Goal: Transaction & Acquisition: Subscribe to service/newsletter

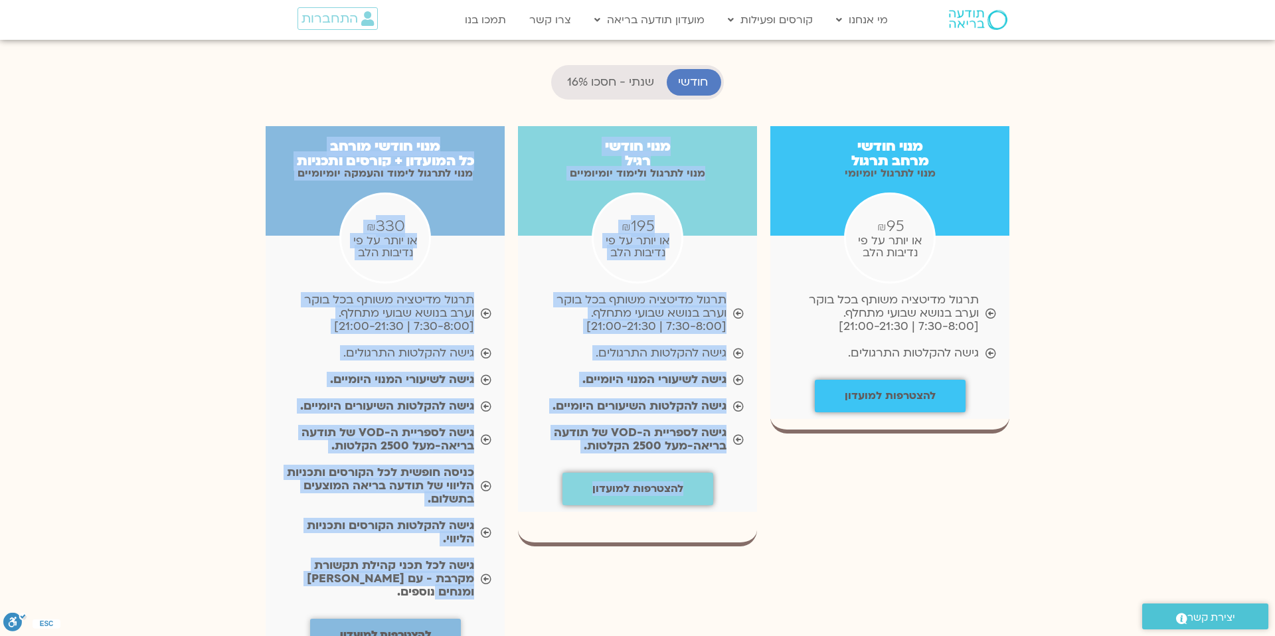
scroll to position [641, 0]
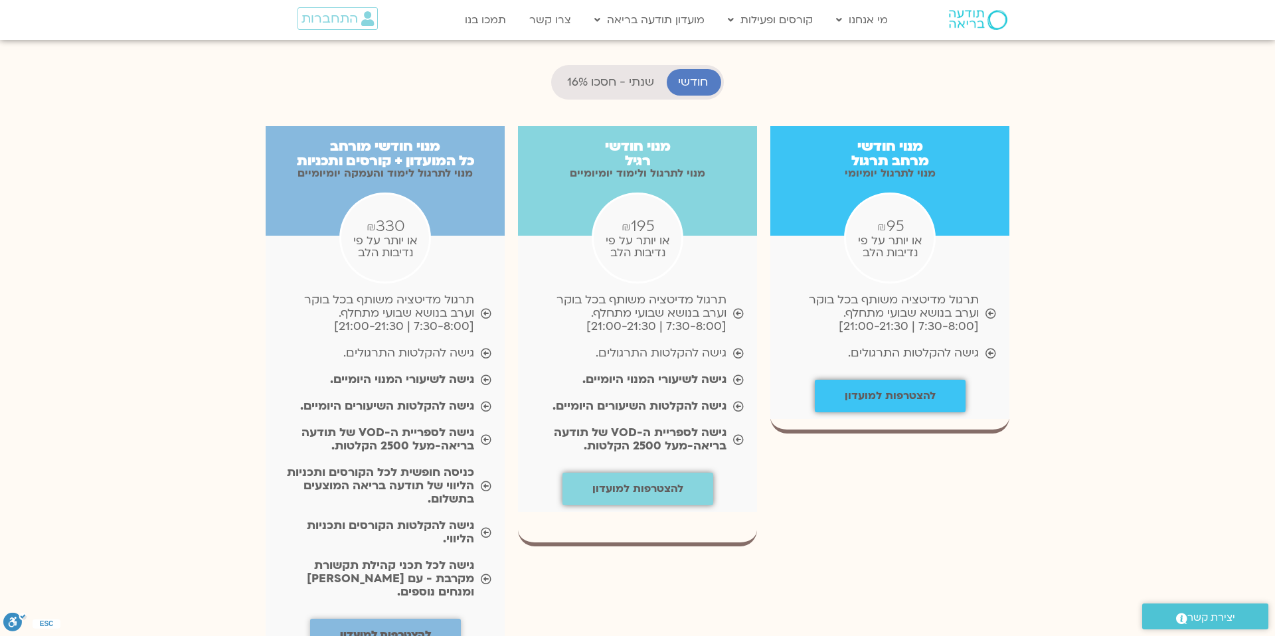
click at [1109, 148] on div "מנוי חודשי מרחב תרגול מנוי לתרגול יומיומי ₪ 95 או יותר על פי נדיבות הלב תרגול מ…" at bounding box center [638, 416] width 1262 height 606
drag, startPoint x: 1062, startPoint y: 92, endPoint x: 922, endPoint y: 226, distance: 194.0
click at [922, 226] on div "מנוי חודשי מרחב תרגול מנוי לתרגול יומיומי ₪ 95 או יותר על פי נדיבות הלב תרגול מ…" at bounding box center [638, 416] width 1262 height 606
click at [1021, 122] on div "מנוי חודשי מרחב תרגול מנוי לתרגול יומיומי ₪ 95 או יותר על פי נדיבות הלב תרגול מ…" at bounding box center [638, 416] width 1262 height 606
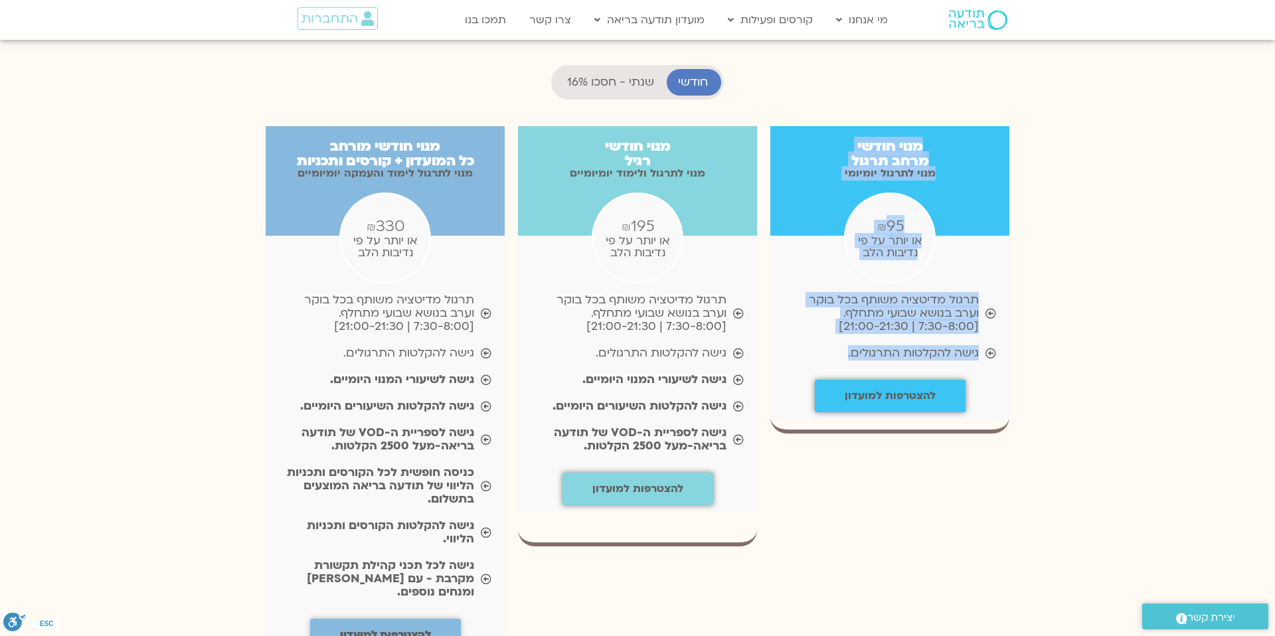
drag, startPoint x: 965, startPoint y: 94, endPoint x: 806, endPoint y: 302, distance: 261.5
click at [806, 302] on div "מנוי חודשי מרחב תרגול מנוי לתרגול יומיומי ₪ 95 או יותר על פי נדיבות הלב תרגול מ…" at bounding box center [889, 272] width 239 height 293
click at [1092, 143] on div "מנוי חודשי מרחב תרגול מנוי לתרגול יומיומי ₪ 95 או יותר על פי נדיבות הלב תרגול מ…" at bounding box center [638, 416] width 1262 height 606
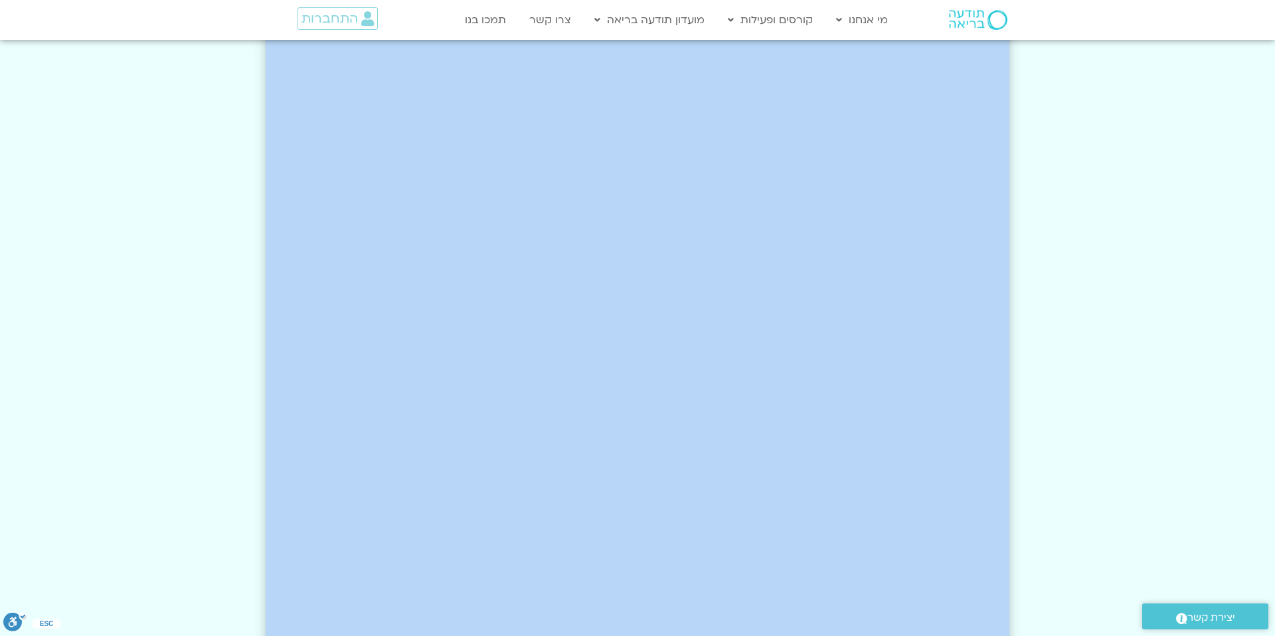
scroll to position [2770, 0]
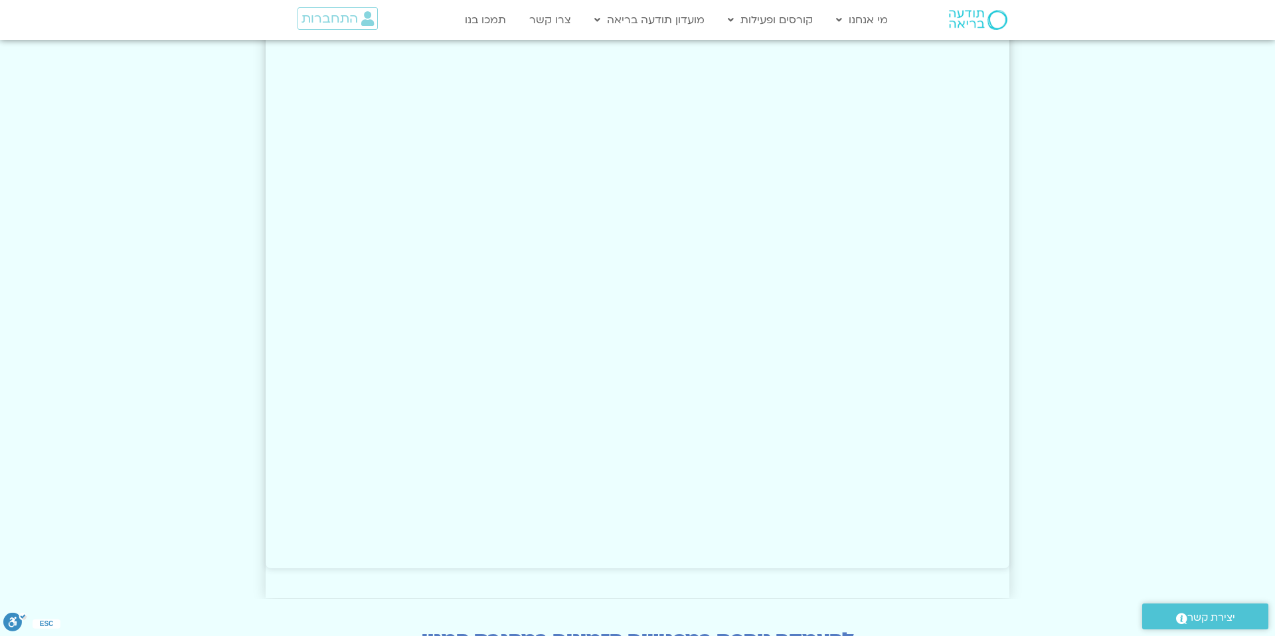
drag, startPoint x: 1081, startPoint y: 60, endPoint x: 535, endPoint y: 521, distance: 714.4
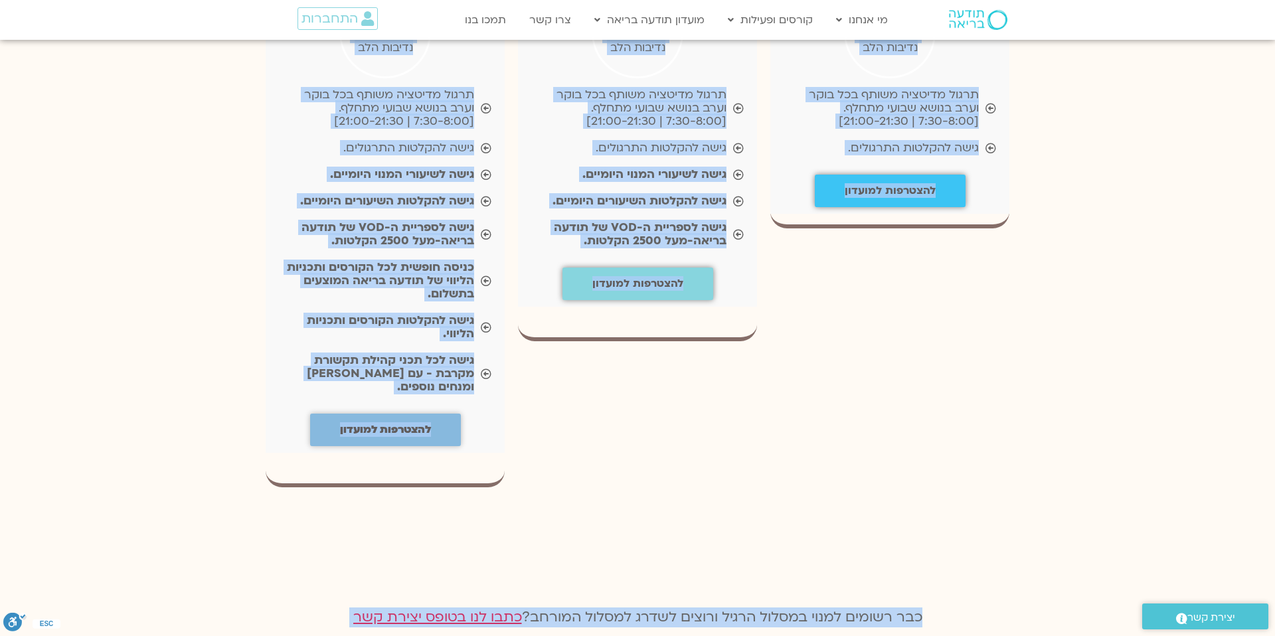
scroll to position [1521, 0]
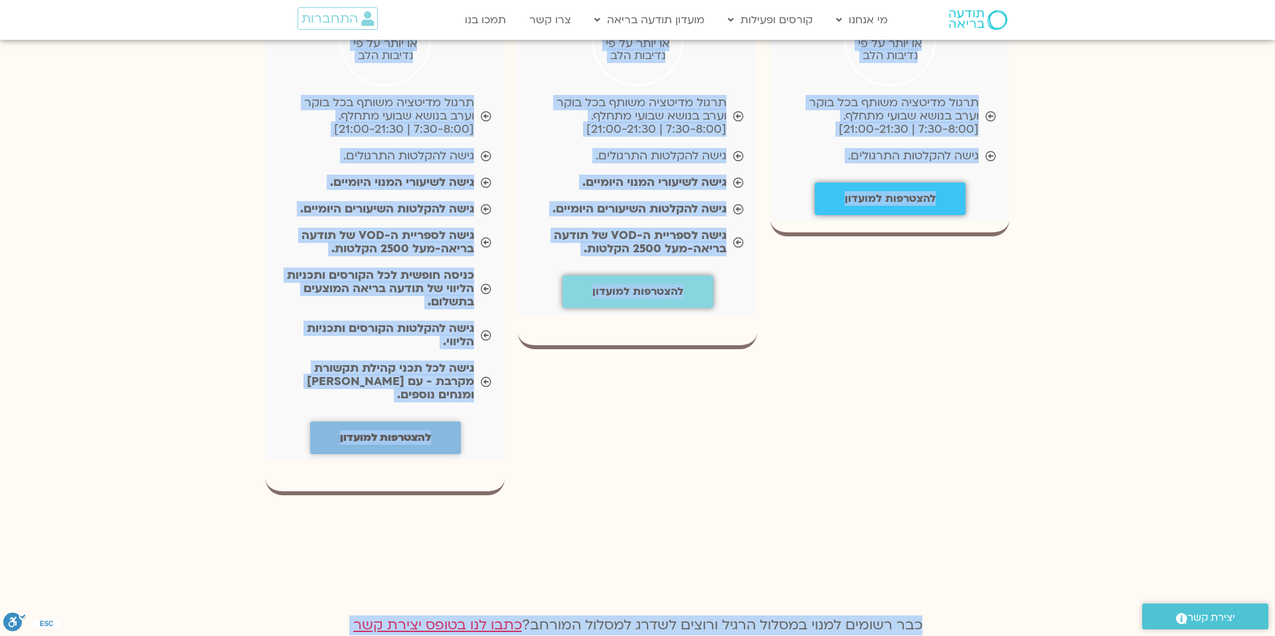
click at [555, 412] on div "מנוי חודשי רגיל מנוי לתרגול ולימוד יומיומיים ₪ 195 או יותר על פי נדיבות הלב תרג…" at bounding box center [637, 218] width 252 height 593
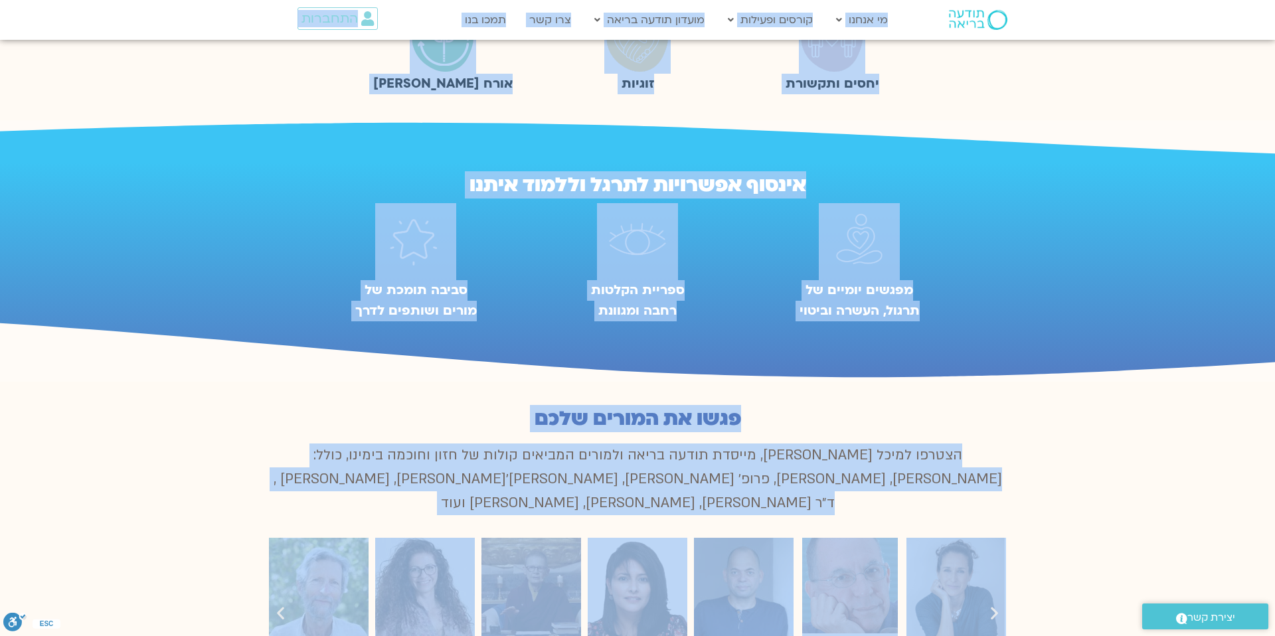
scroll to position [586, 0]
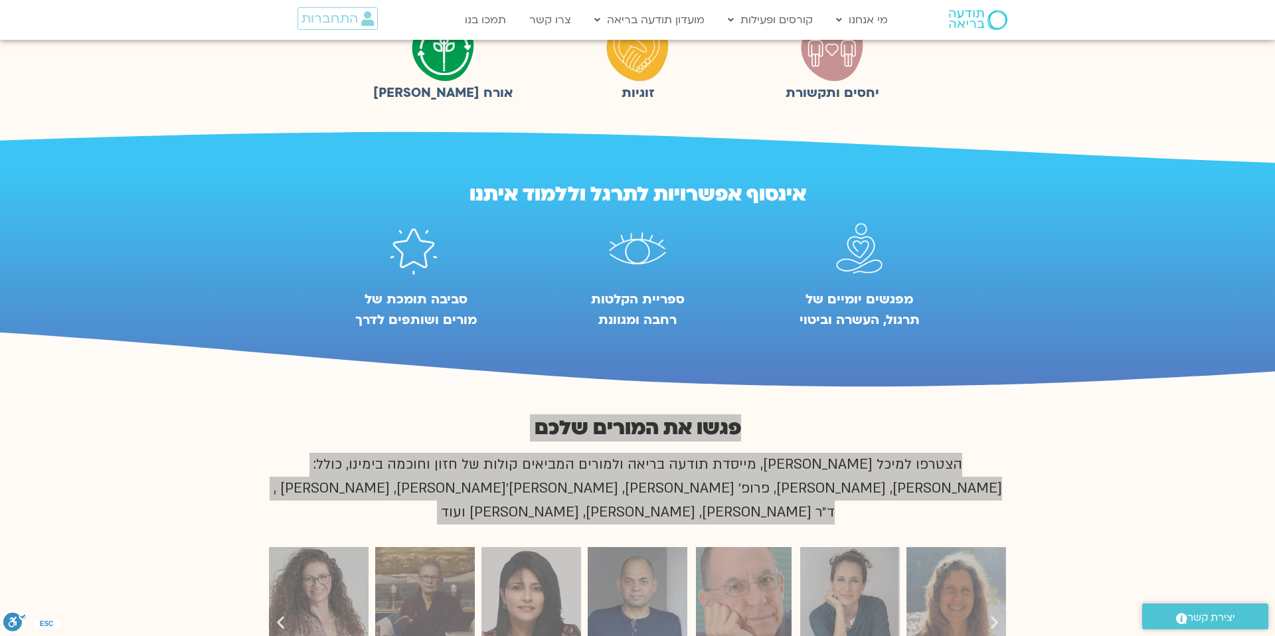
drag, startPoint x: 222, startPoint y: 495, endPoint x: 1051, endPoint y: 420, distance: 831.5
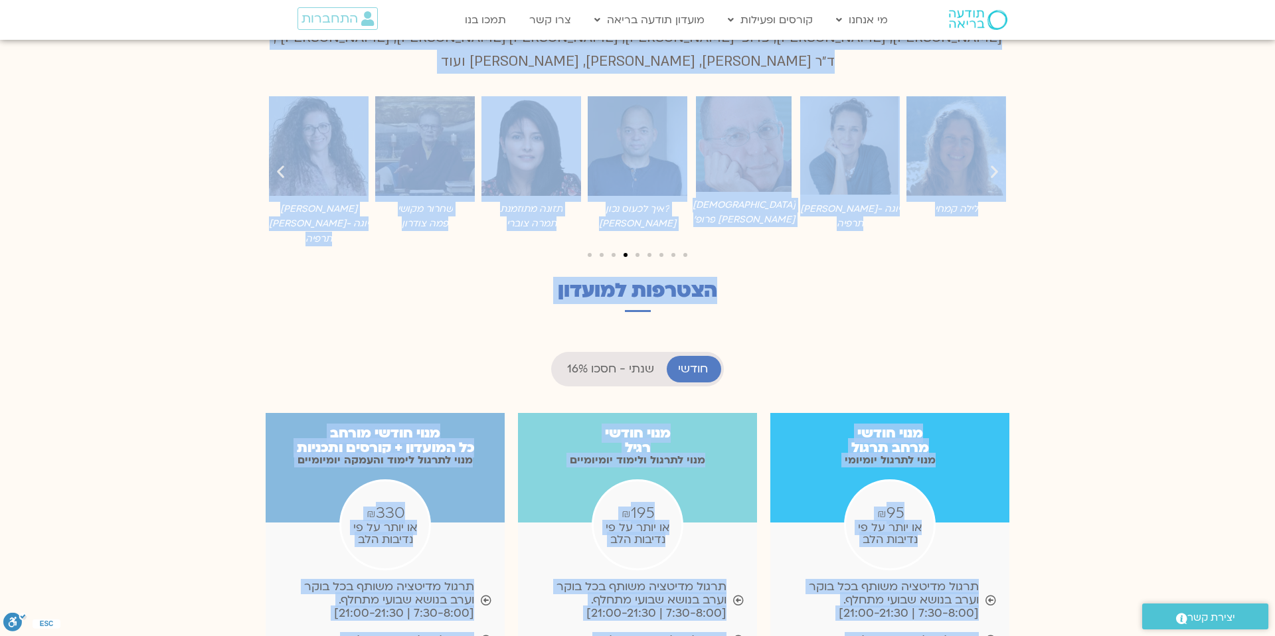
scroll to position [1083, 0]
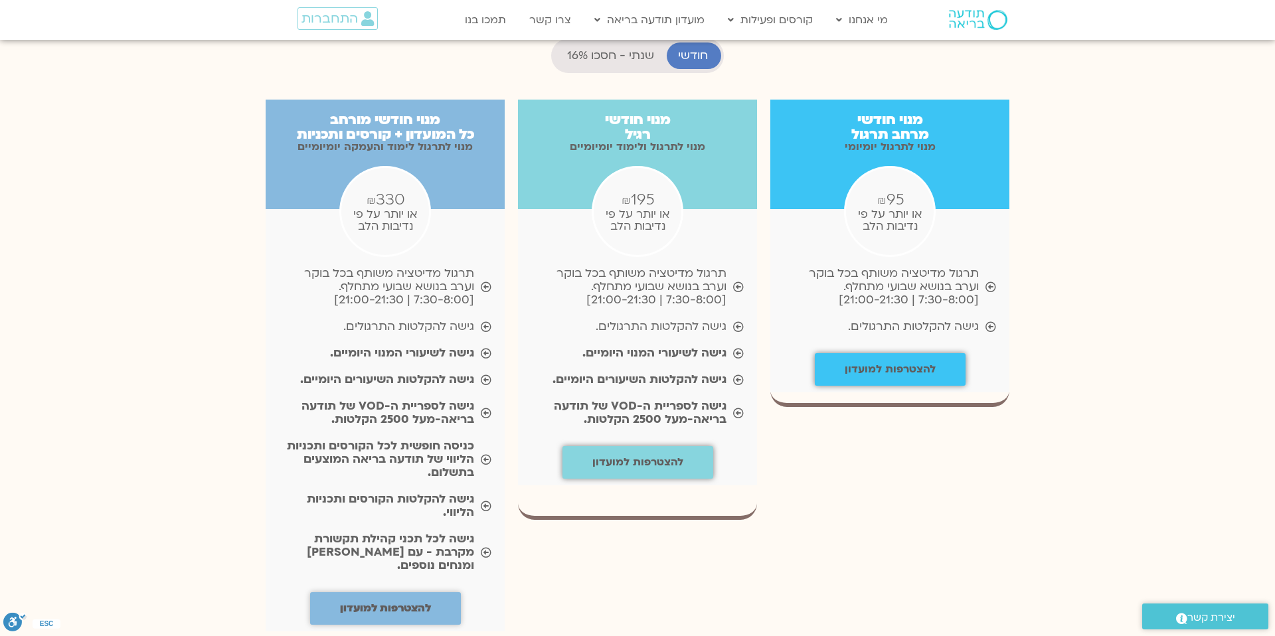
scroll to position [1353, 0]
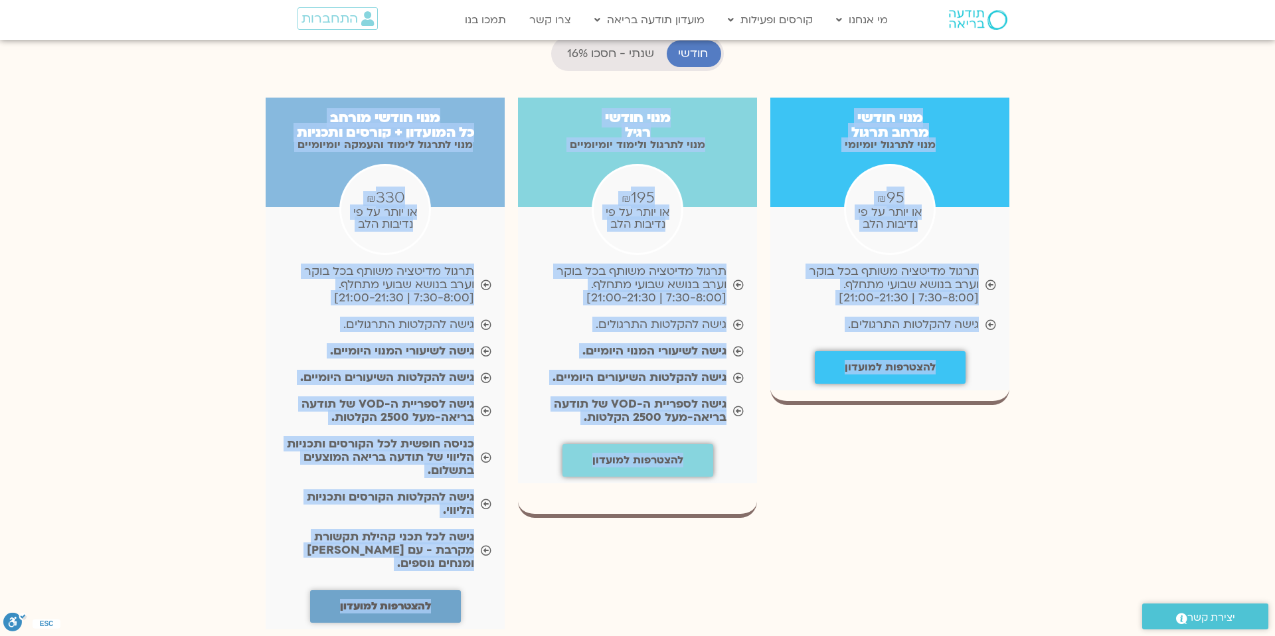
drag, startPoint x: 1065, startPoint y: 68, endPoint x: 309, endPoint y: 549, distance: 895.7
click at [309, 549] on div "מנוי חודשי מרחב תרגול מנוי לתרגול יומיומי ₪ 95 או יותר על פי נדיבות הלב תרגול מ…" at bounding box center [638, 387] width 1262 height 606
copy div "lore ipsum dolo sitam cons adipis elitsed ₪ 95 do eius te in utlabo etd magna a…"
